Goal: Check status: Check status

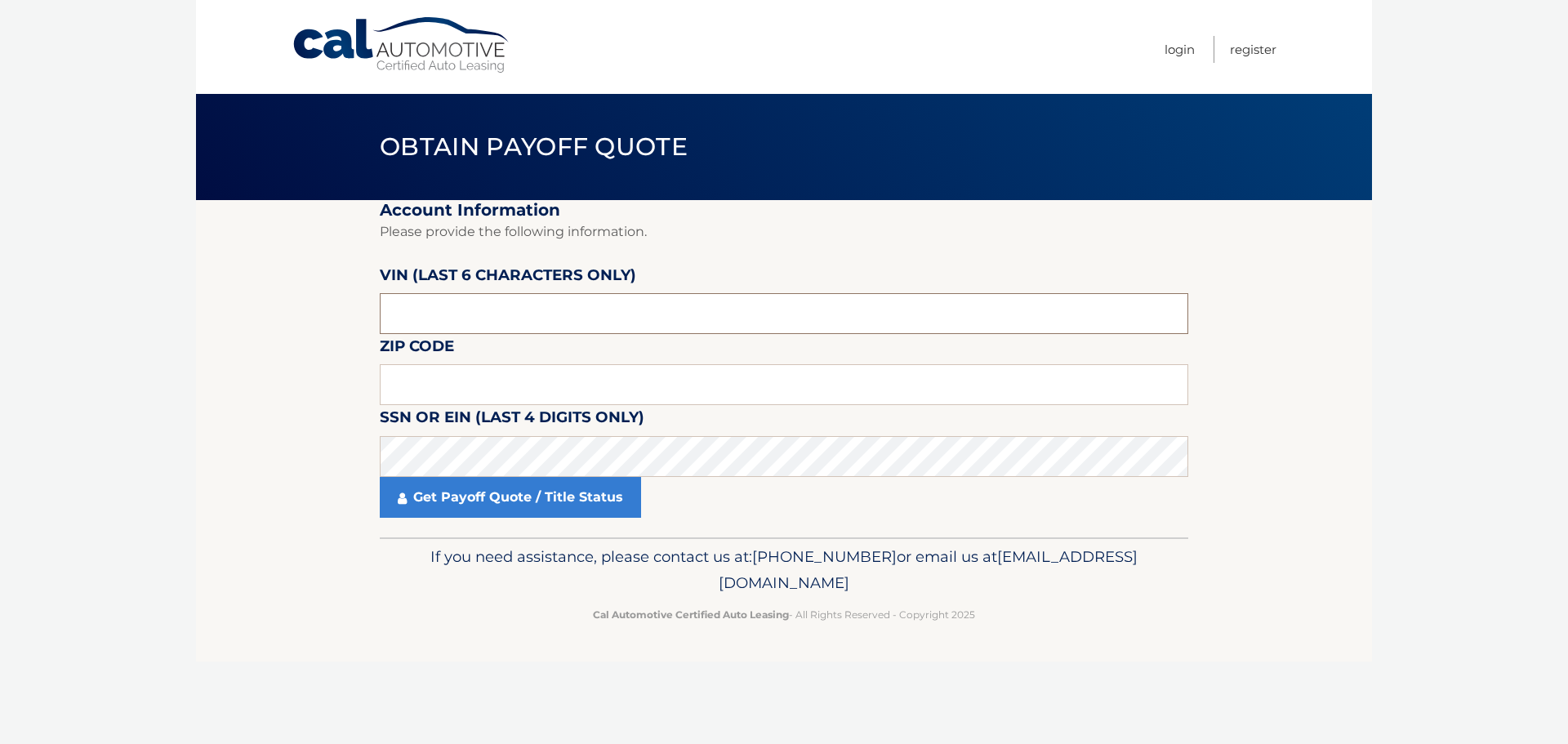
click at [492, 309] on input "text" at bounding box center [783, 313] width 808 height 41
type input "316178"
click at [472, 391] on input "text" at bounding box center [783, 385] width 808 height 41
type input "19426"
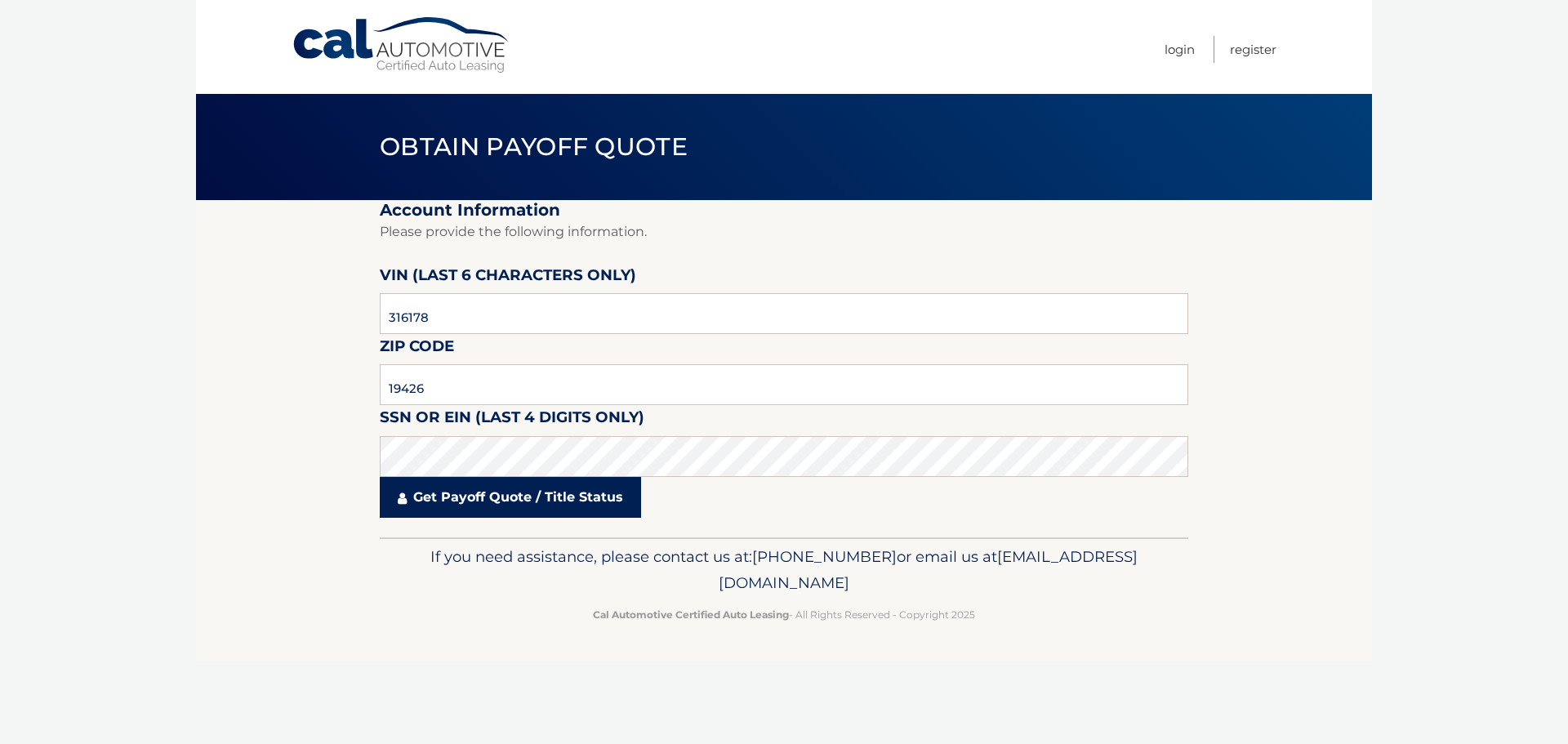
click at [470, 488] on link "Get Payoff Quote / Title Status" at bounding box center [510, 497] width 261 height 41
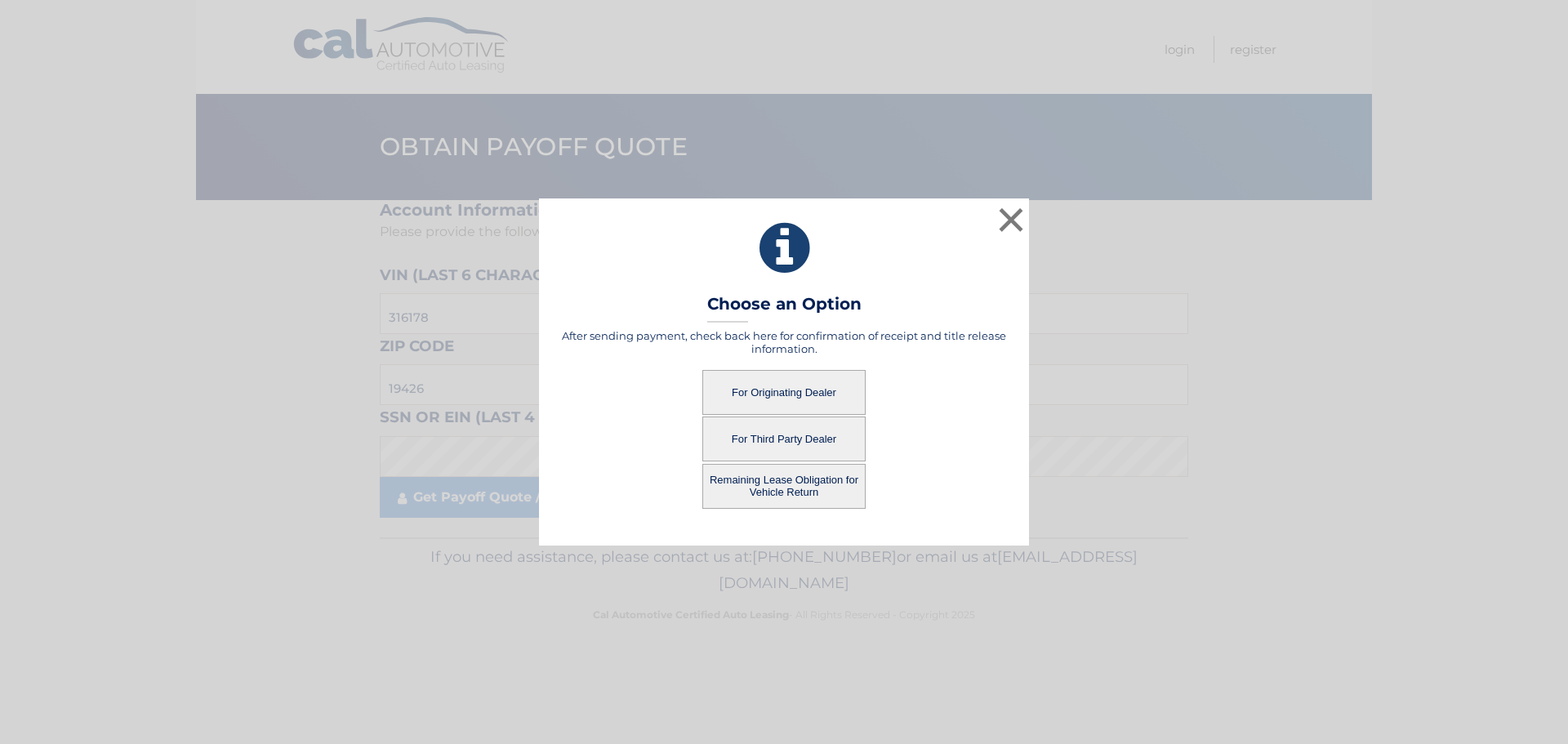
click at [760, 386] on button "For Originating Dealer" at bounding box center [784, 392] width 163 height 45
click at [781, 393] on button "For Originating Dealer" at bounding box center [784, 392] width 163 height 45
click at [794, 491] on button "Remaining Lease Obligation for Vehicle Return" at bounding box center [784, 486] width 163 height 45
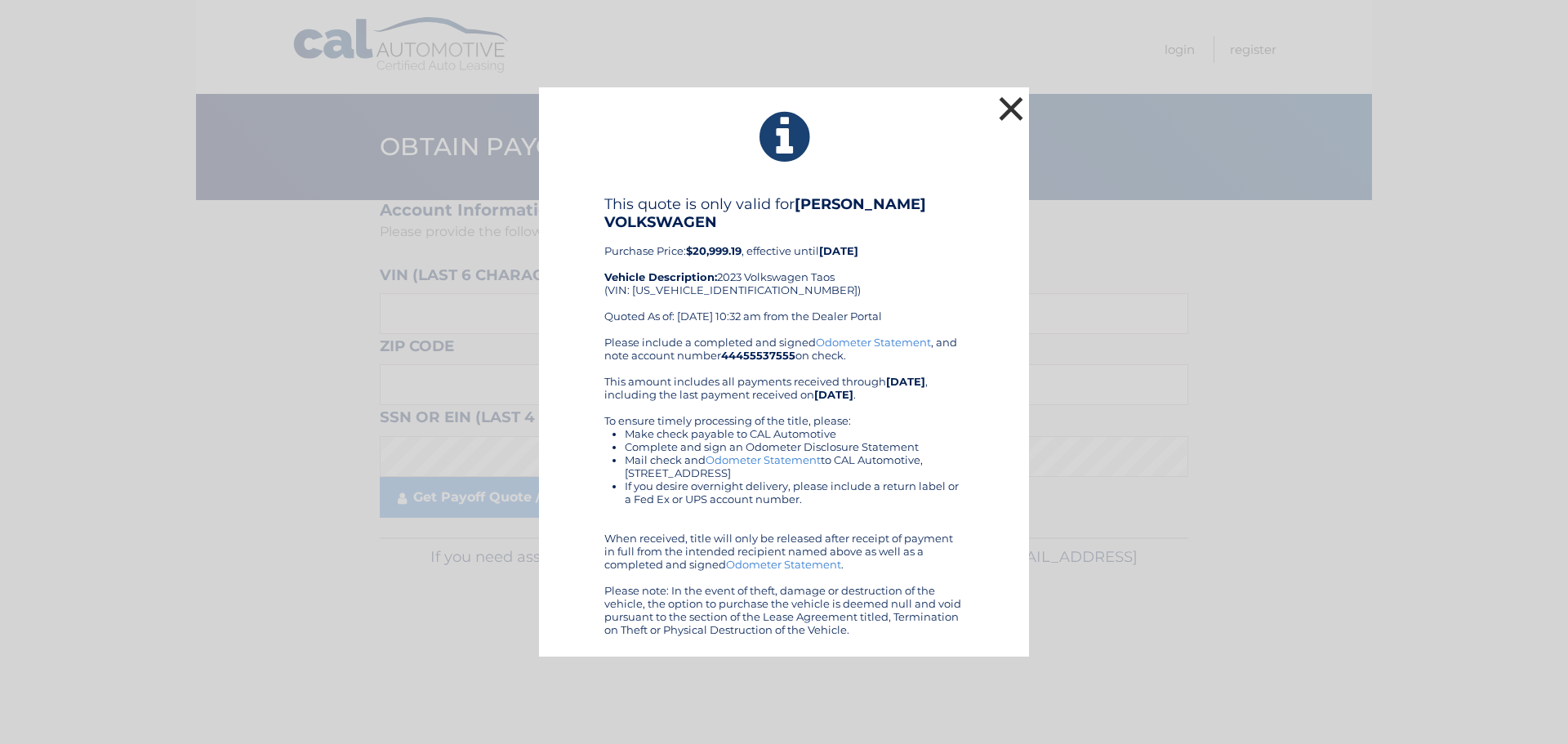
click at [1016, 105] on button "×" at bounding box center [1010, 108] width 32 height 32
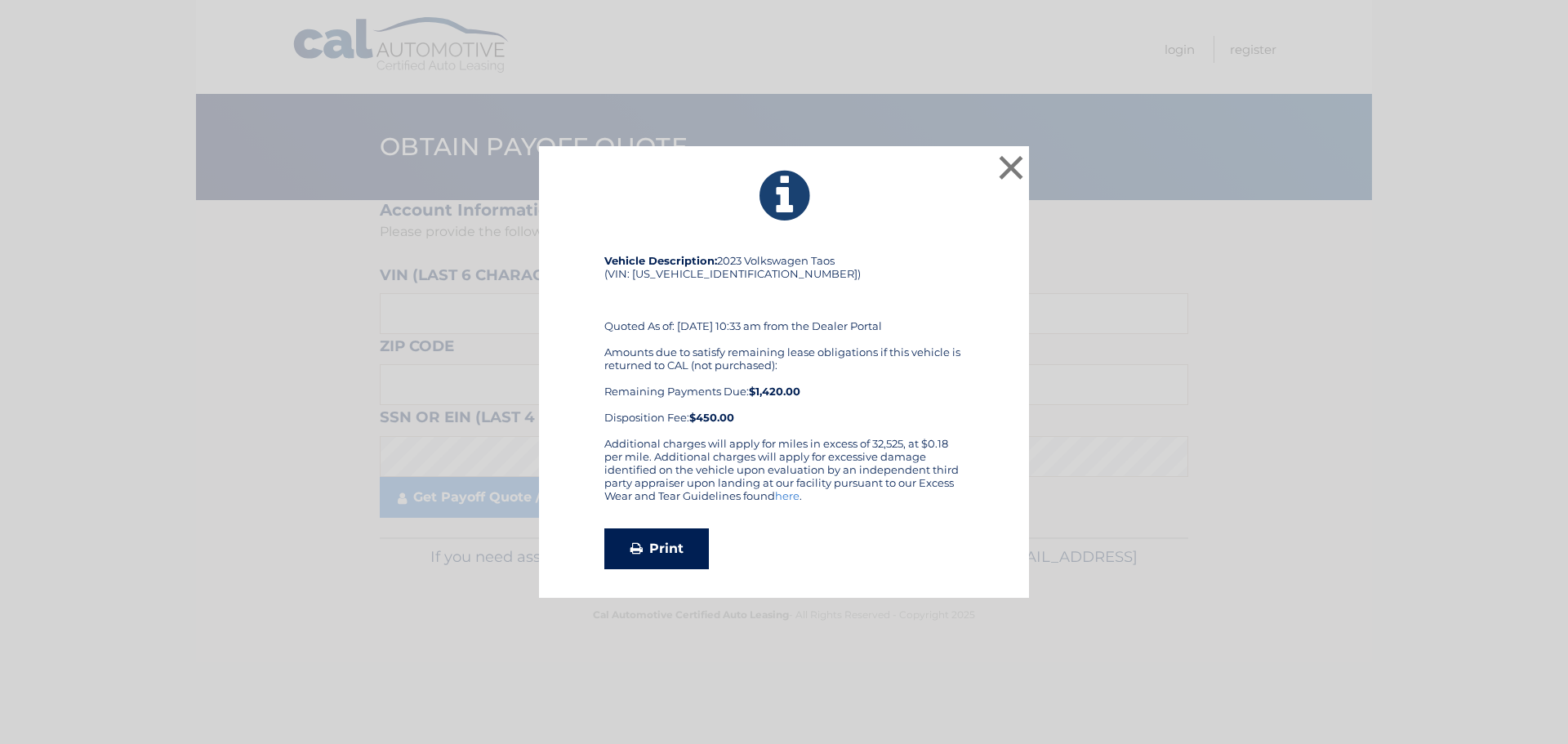
click at [654, 562] on link "Print" at bounding box center [656, 549] width 105 height 41
